Goal: Task Accomplishment & Management: Complete application form

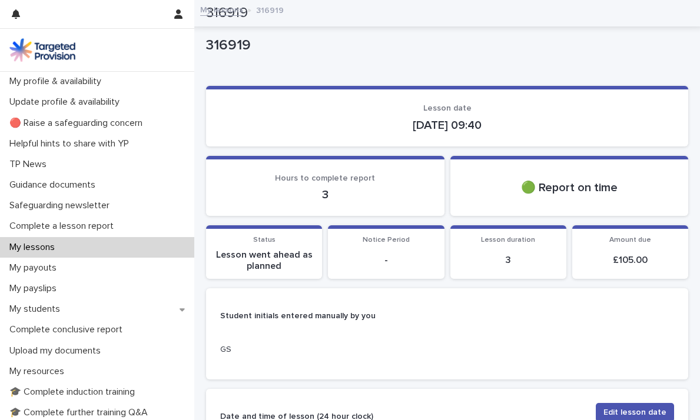
scroll to position [611, 0]
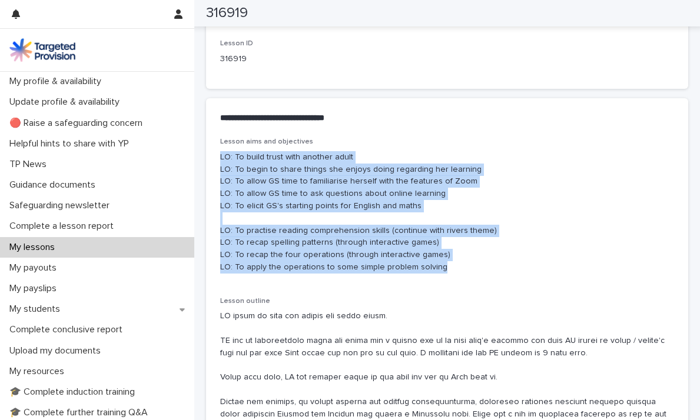
click at [53, 250] on p "My lessons" at bounding box center [34, 247] width 59 height 11
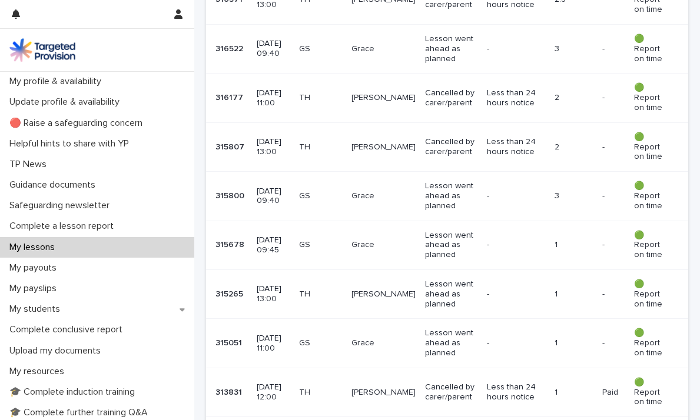
scroll to position [541, 0]
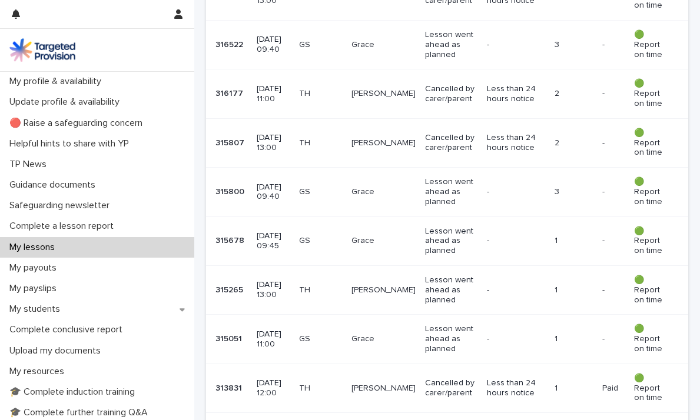
click at [283, 284] on p "[DATE] 13:00" at bounding box center [274, 290] width 34 height 20
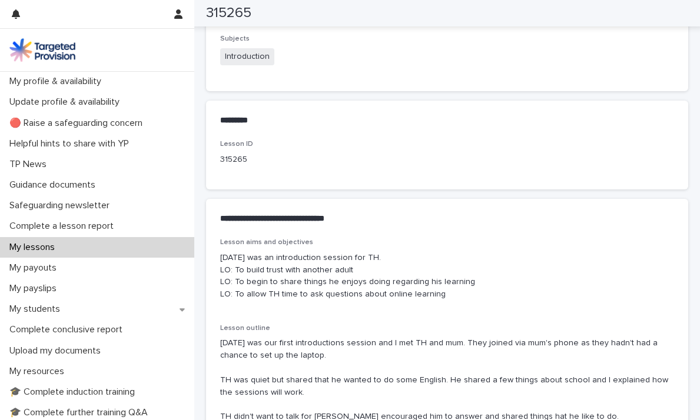
scroll to position [516, 0]
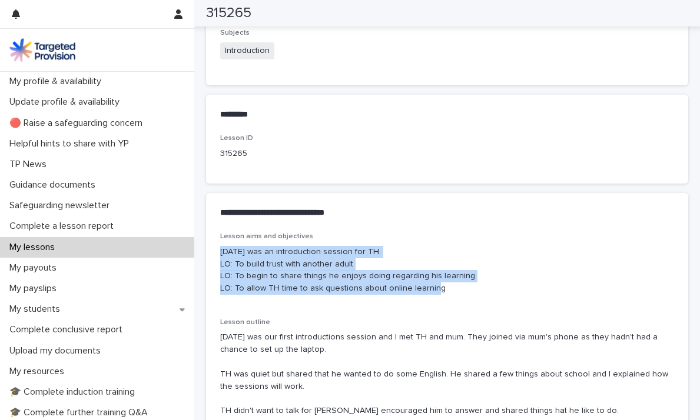
drag, startPoint x: 449, startPoint y: 290, endPoint x: 212, endPoint y: 250, distance: 240.5
click at [212, 250] on div "Lesson aims and objectives Today was an introduction session for TH. LO: To bui…" at bounding box center [447, 354] width 482 height 245
copy p "Today was an introduction session for TH. LO: To build trust with another adult…"
click at [83, 227] on p "Complete a lesson report" at bounding box center [64, 226] width 118 height 11
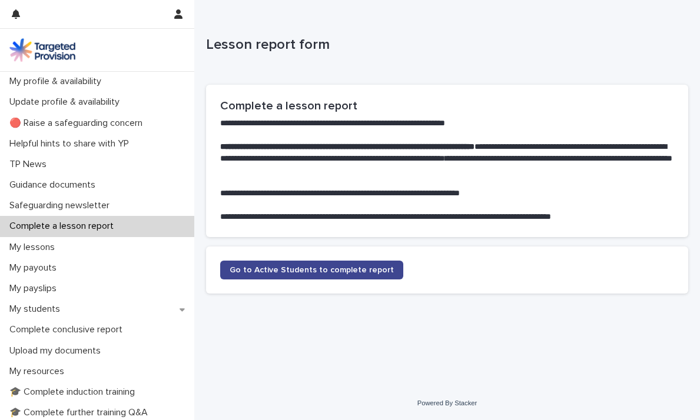
click at [317, 277] on link "Go to Active Students to complete report" at bounding box center [311, 270] width 183 height 19
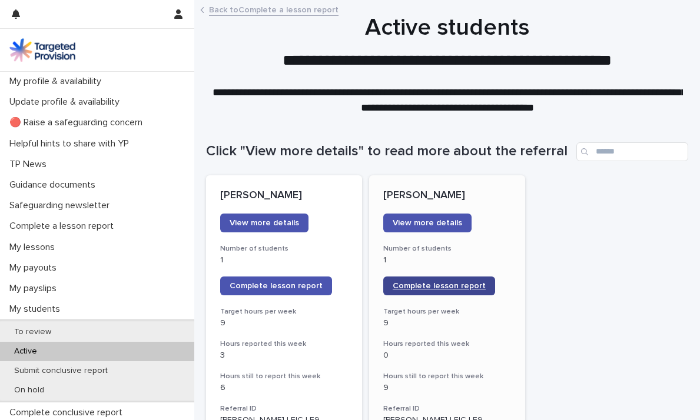
click at [440, 284] on span "Complete lesson report" at bounding box center [439, 286] width 93 height 8
